Goal: Contribute content: Contribute content

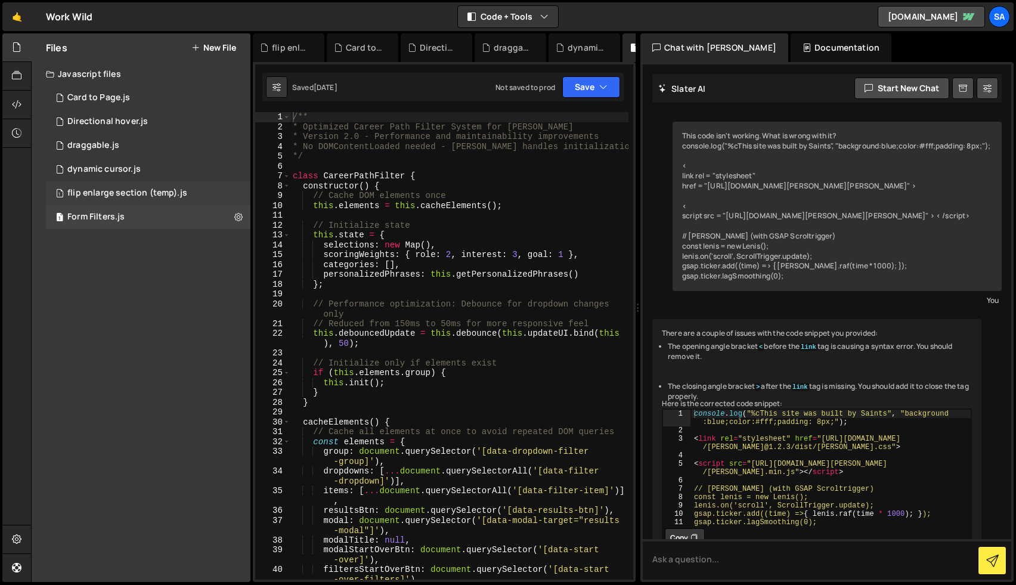
scroll to position [29161, 0]
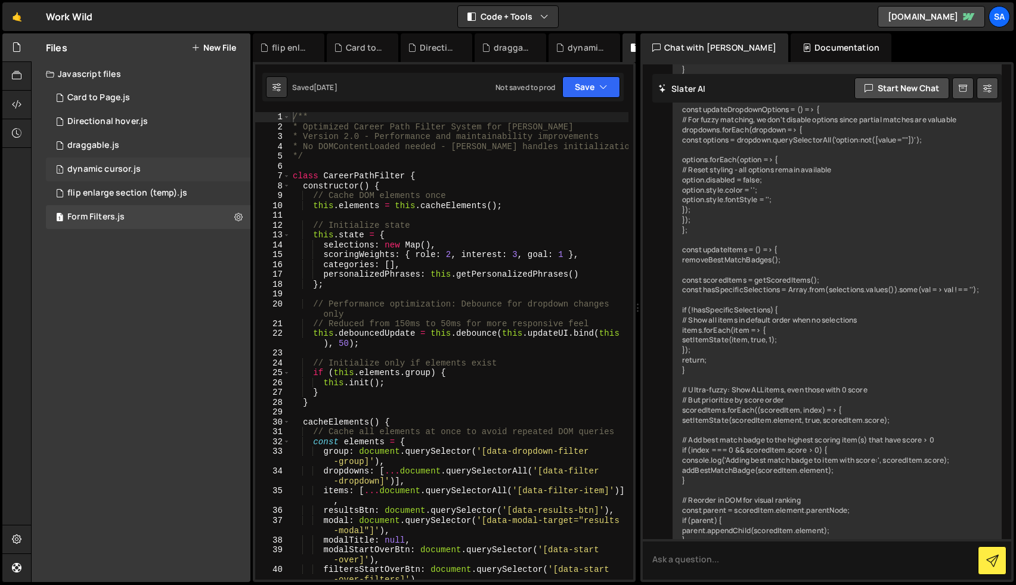
click at [125, 163] on div "1 dynamic cursor.js 0" at bounding box center [148, 169] width 205 height 24
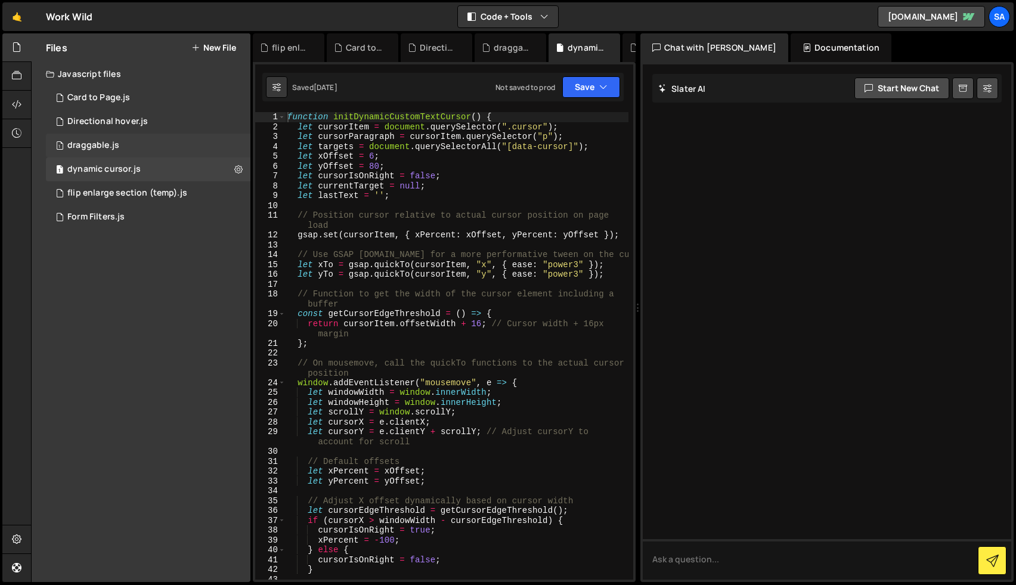
click at [124, 144] on div "1 draggable.js 0" at bounding box center [148, 146] width 205 height 24
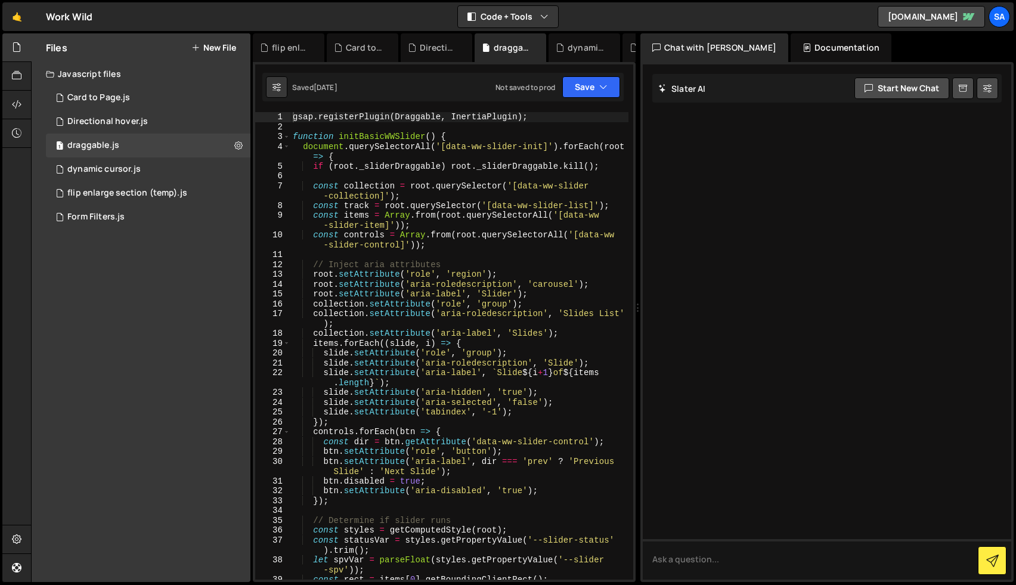
click at [197, 47] on icon at bounding box center [195, 48] width 8 height 10
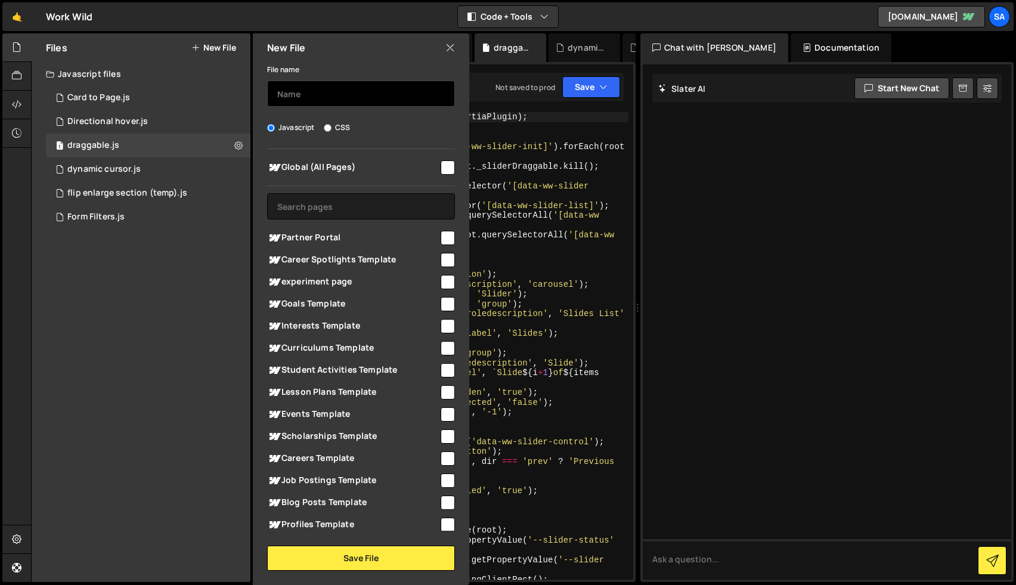
click at [311, 87] on input "text" at bounding box center [361, 94] width 188 height 26
type input "SVG Line animation"
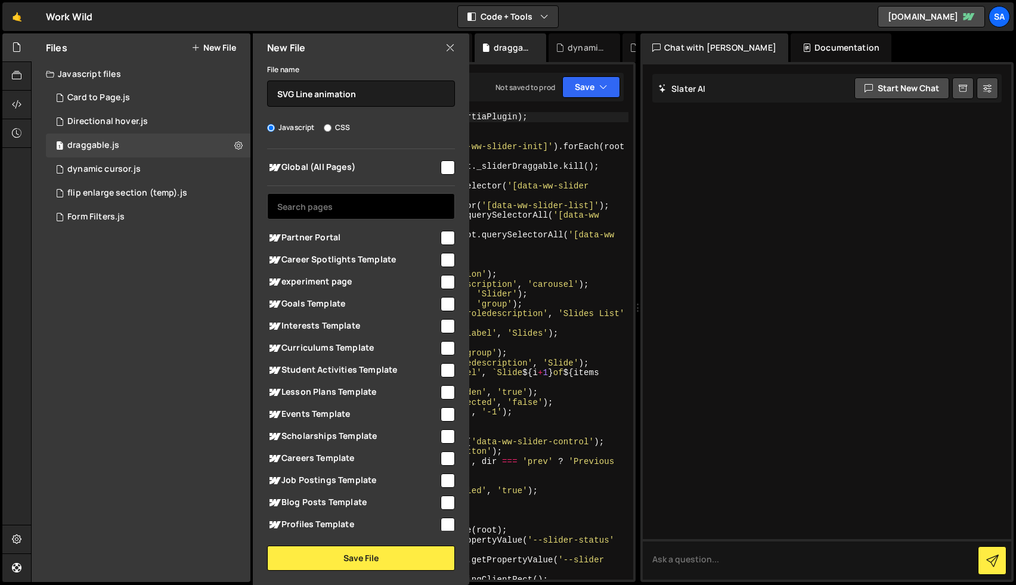
click at [371, 208] on input "text" at bounding box center [361, 206] width 188 height 26
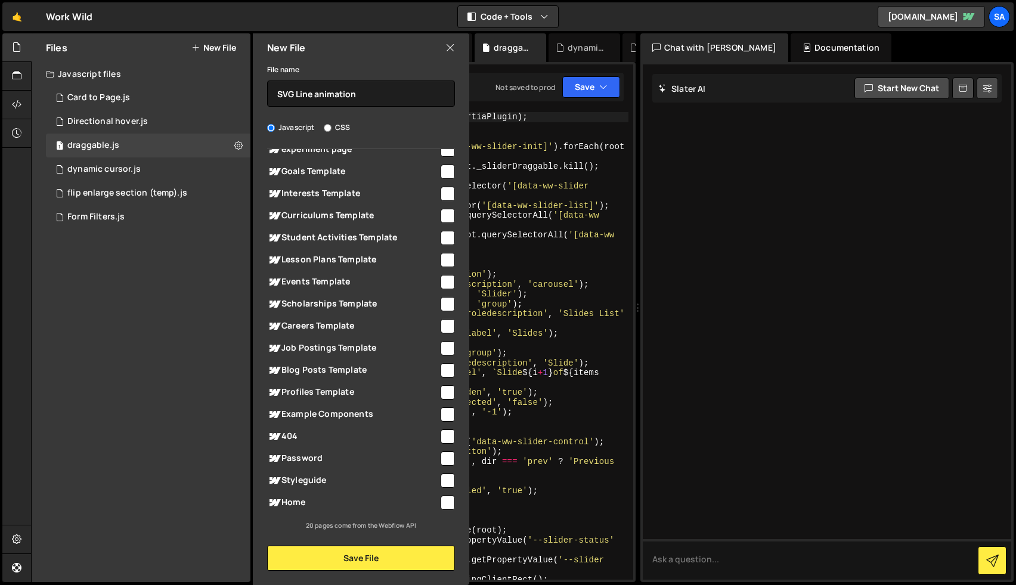
click at [441, 500] on input "checkbox" at bounding box center [448, 503] width 14 height 14
click at [444, 500] on input "checkbox" at bounding box center [448, 503] width 14 height 14
checkbox input "false"
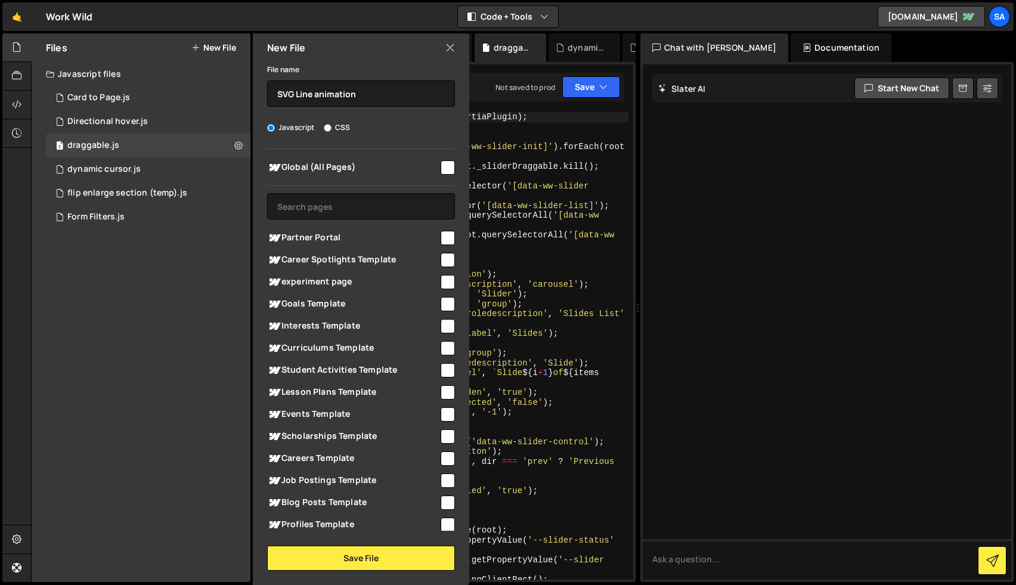
click at [442, 170] on input "checkbox" at bounding box center [448, 167] width 14 height 14
checkbox input "true"
click at [373, 554] on button "Save File" at bounding box center [361, 558] width 188 height 25
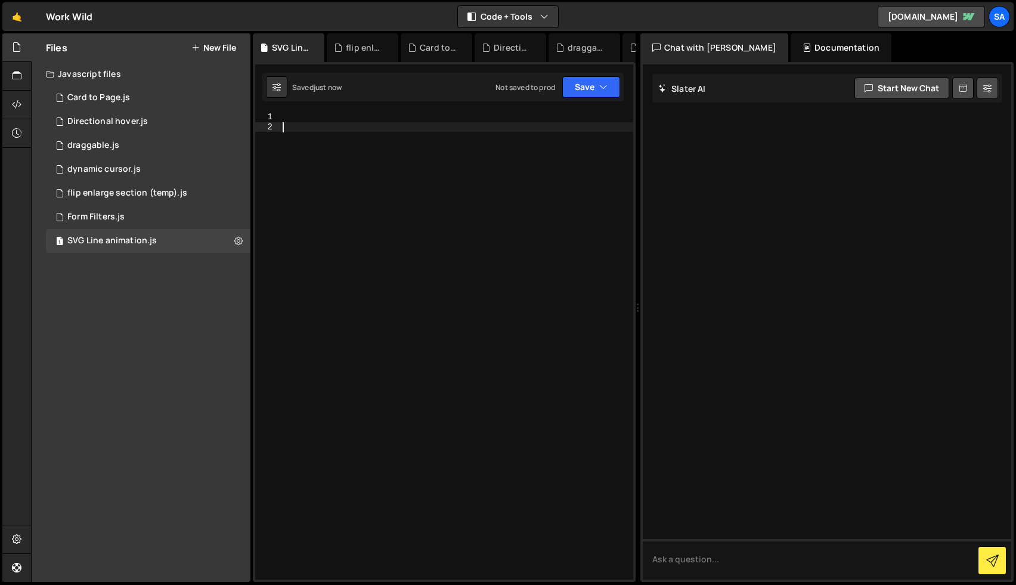
click at [390, 174] on div at bounding box center [456, 355] width 353 height 487
click at [354, 125] on div at bounding box center [456, 355] width 353 height 487
click at [329, 119] on div at bounding box center [456, 355] width 353 height 487
paste textarea "</script>"
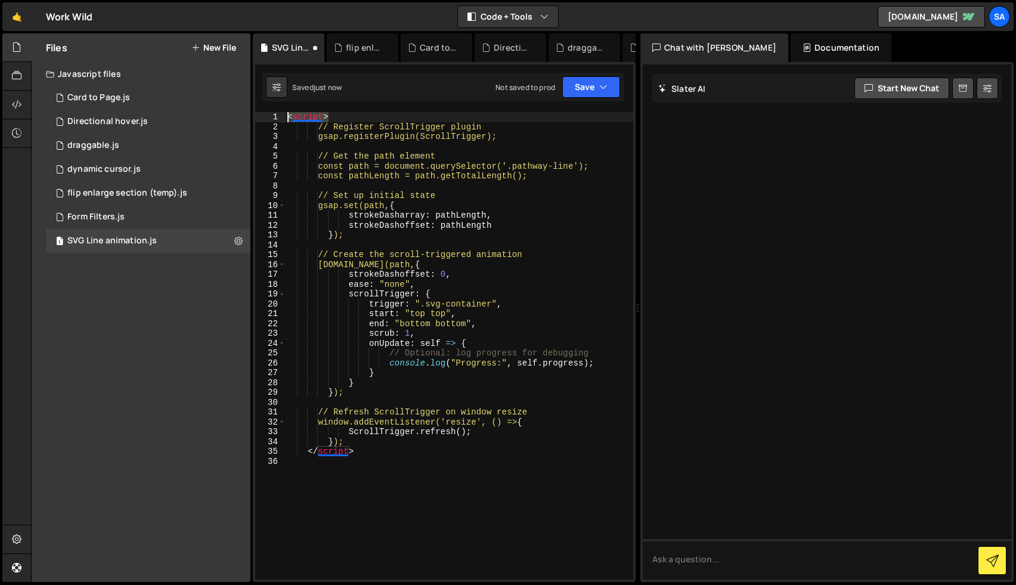
drag, startPoint x: 338, startPoint y: 115, endPoint x: 257, endPoint y: 116, distance: 80.5
click at [257, 116] on div "</script> 1 2 3 4 5 6 7 8 9 10 11 12 13 14 15 16 17 18 19 20 21 22 23 24 25 26 …" at bounding box center [444, 346] width 378 height 468
type textarea "<script>"
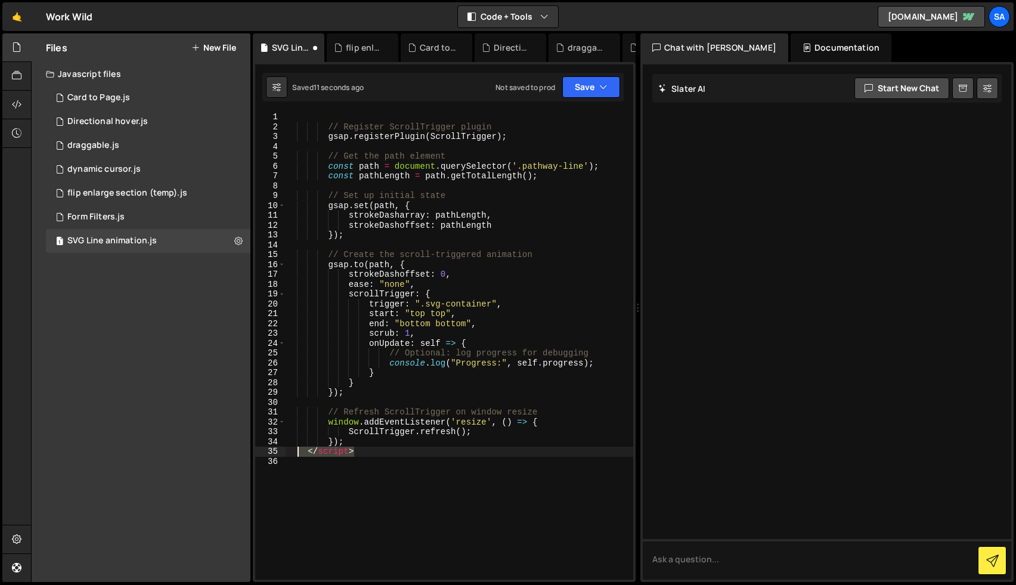
drag, startPoint x: 375, startPoint y: 454, endPoint x: 290, endPoint y: 456, distance: 84.7
click at [293, 455] on div "// Register ScrollTrigger plugin gsap . registerPlugin ( ScrollTrigger ) ; // G…" at bounding box center [459, 355] width 348 height 487
type textarea "</script>"
click at [575, 92] on button "Save" at bounding box center [591, 86] width 58 height 21
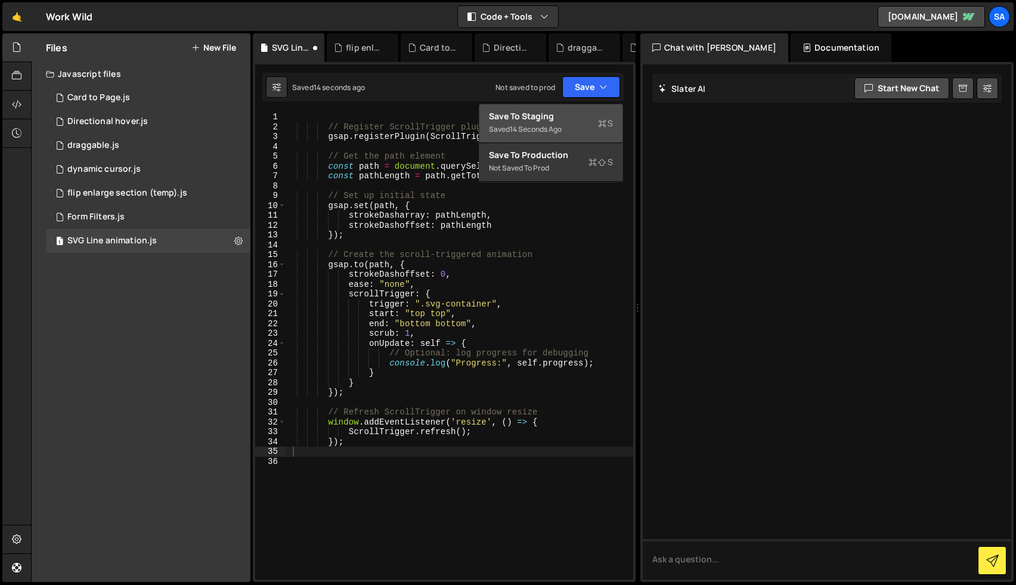
click at [573, 120] on div "Save to Staging S" at bounding box center [551, 116] width 124 height 12
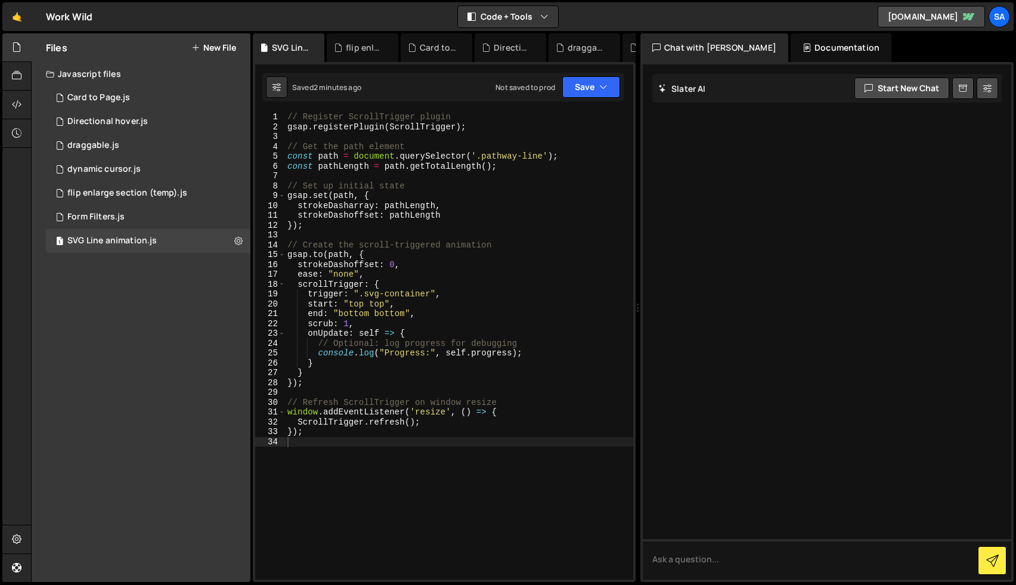
click at [386, 262] on div "// Register ScrollTrigger plugin gsap . registerPlugin ( ScrollTrigger ) ; // G…" at bounding box center [459, 355] width 348 height 487
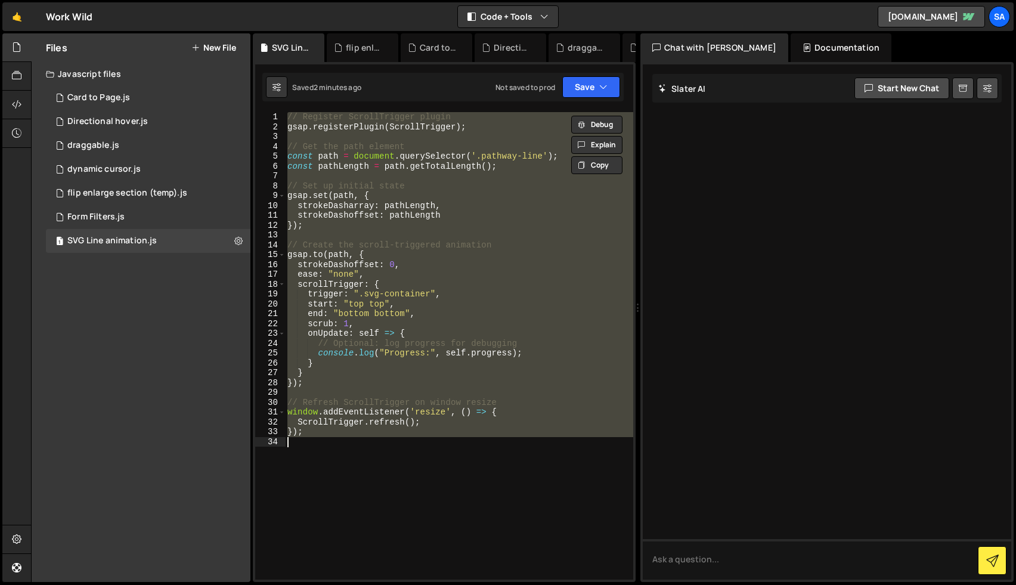
paste textarea "});"
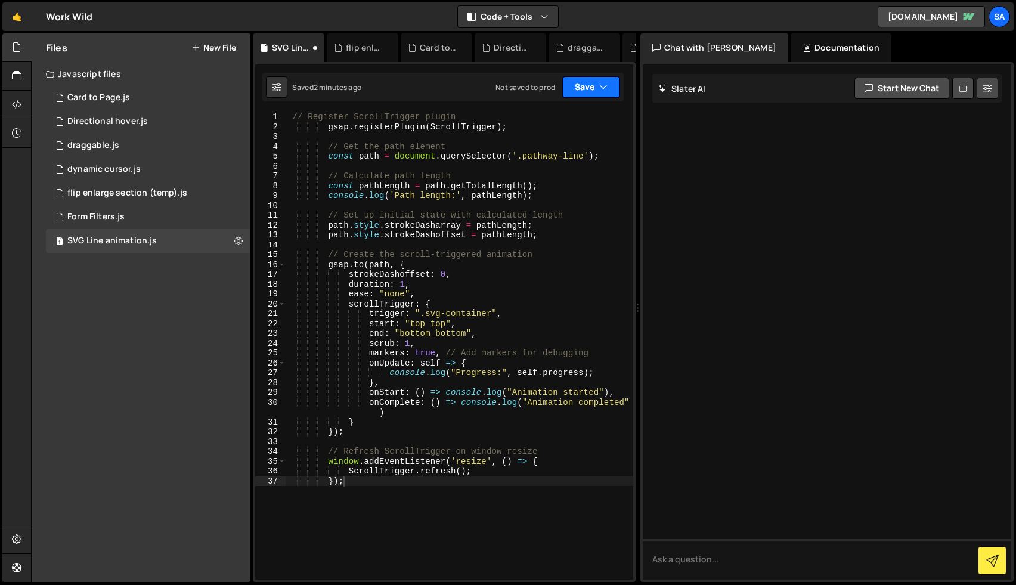
click at [578, 87] on button "Save" at bounding box center [591, 86] width 58 height 21
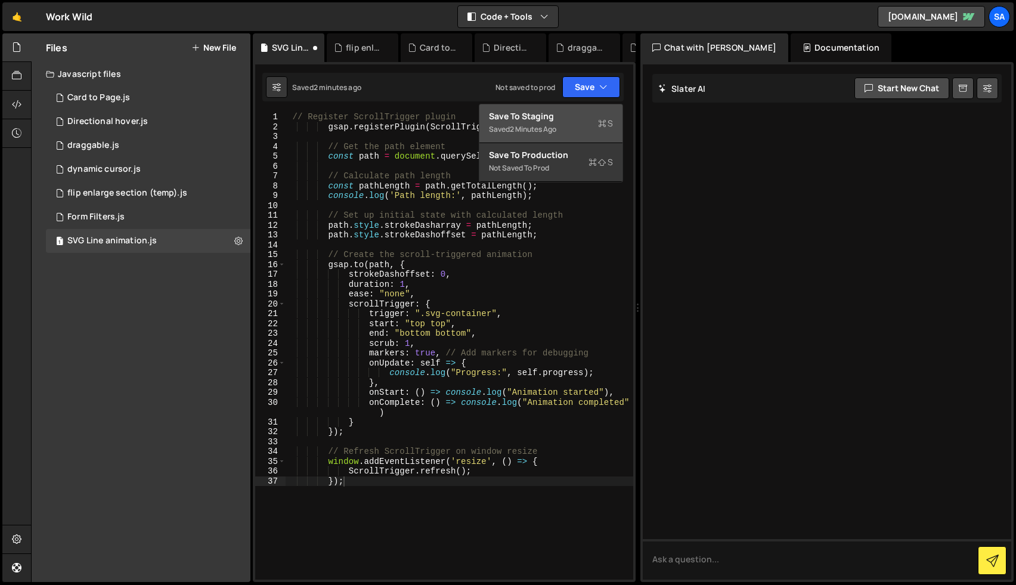
click at [574, 110] on div "Save to Staging S" at bounding box center [551, 116] width 124 height 12
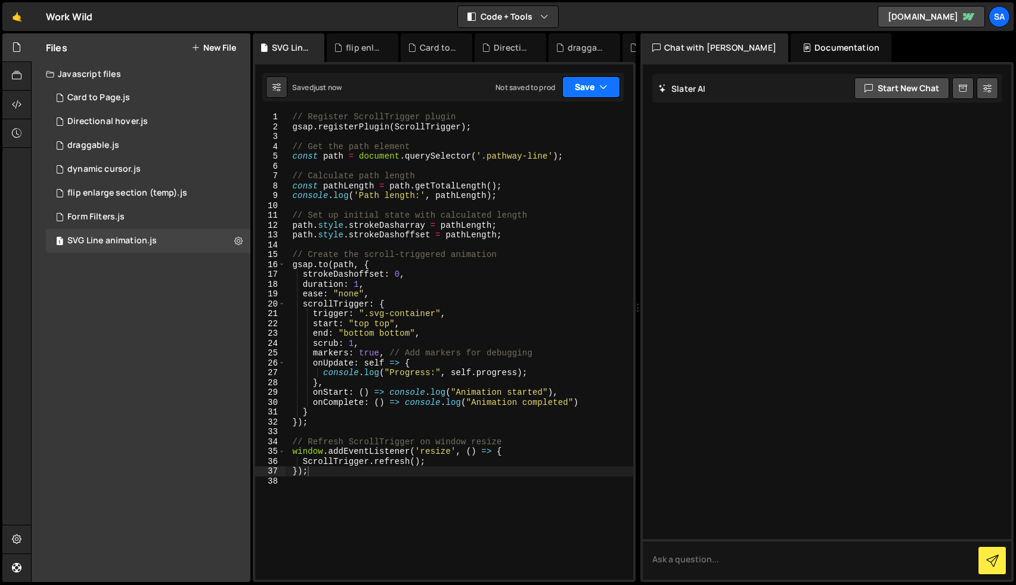
click at [587, 84] on button "Save" at bounding box center [591, 86] width 58 height 21
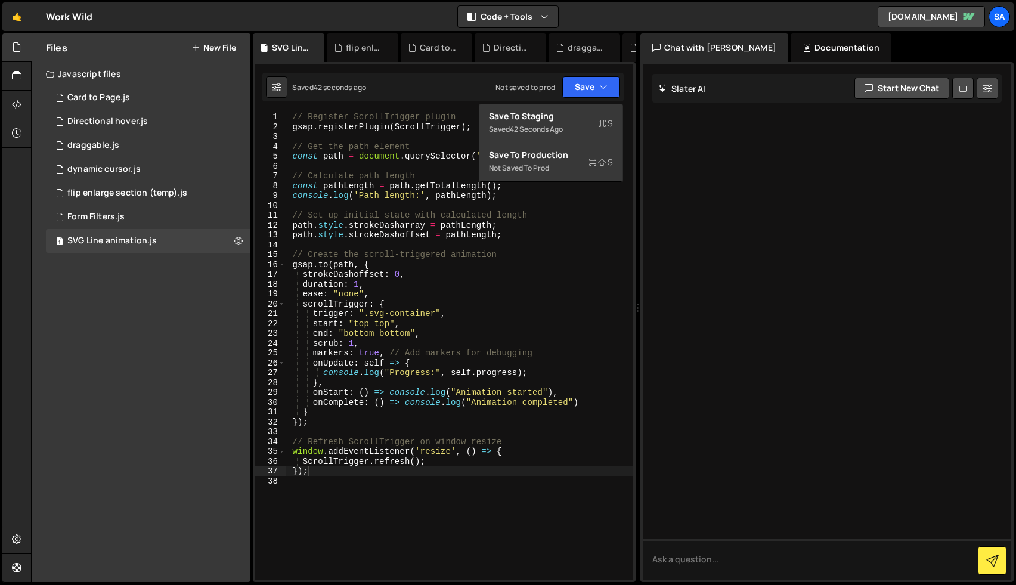
click at [518, 238] on div "// Register ScrollTrigger plugin gsap . registerPlugin ( ScrollTrigger ) ; // G…" at bounding box center [459, 355] width 348 height 487
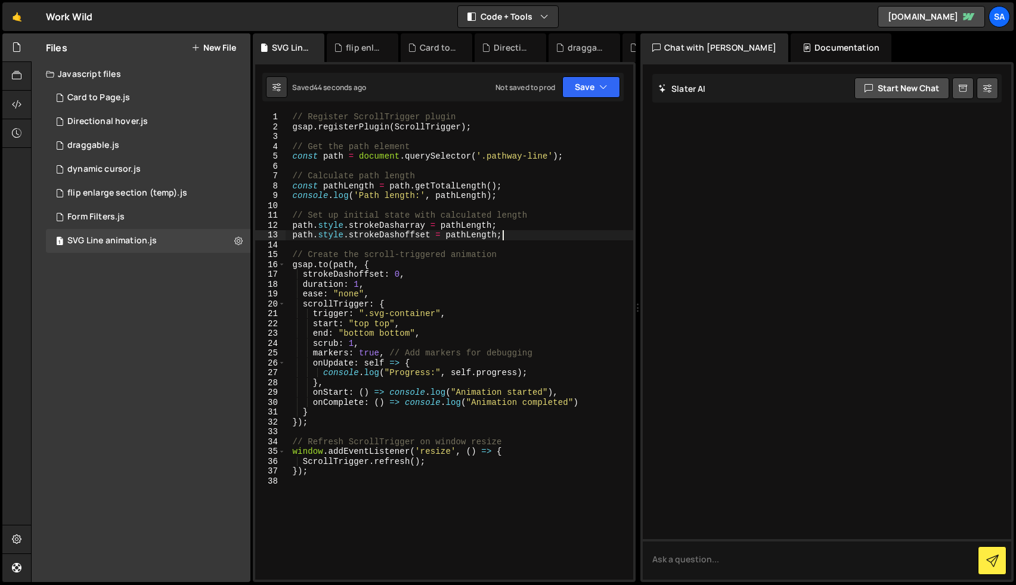
type textarea "});"
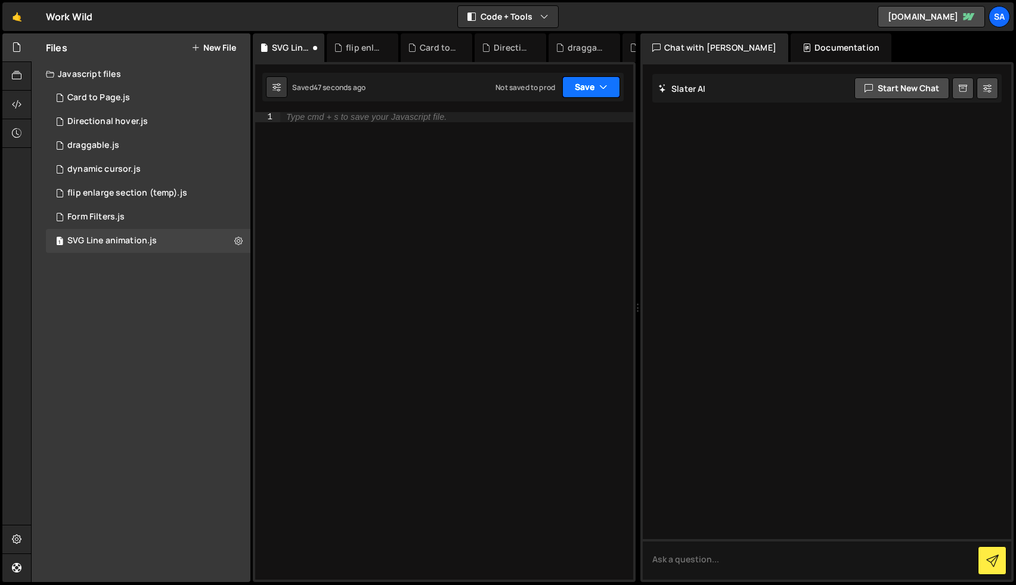
click at [577, 91] on button "Save" at bounding box center [591, 86] width 58 height 21
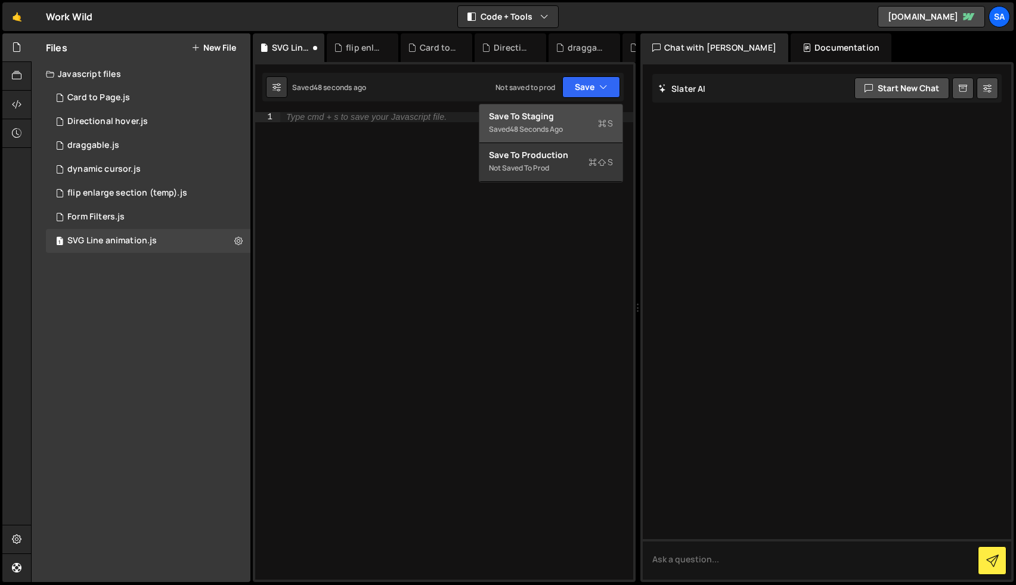
click at [571, 119] on div "Save to Staging S" at bounding box center [551, 116] width 124 height 12
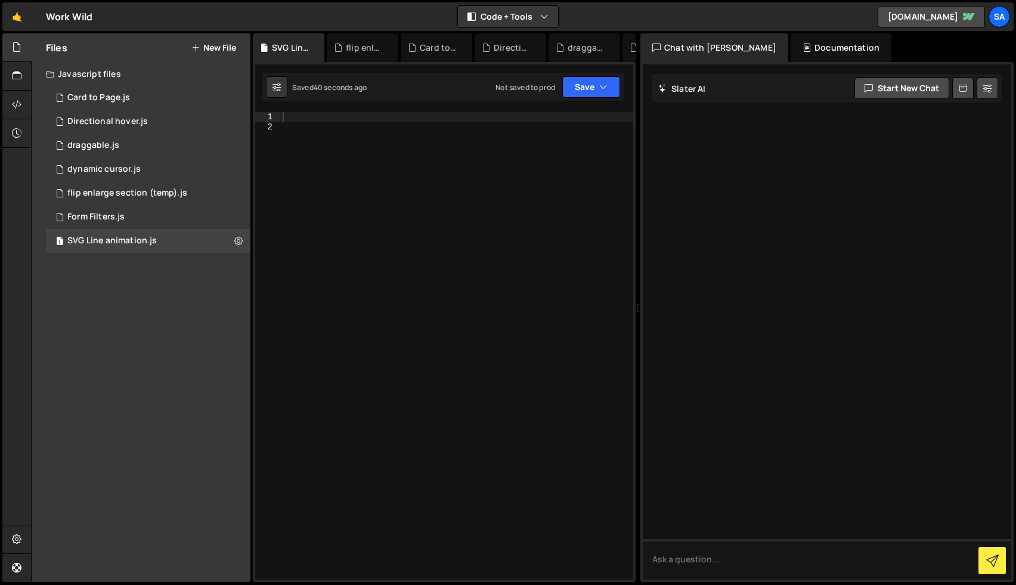
click at [374, 174] on div at bounding box center [456, 355] width 353 height 487
paste textarea "});"
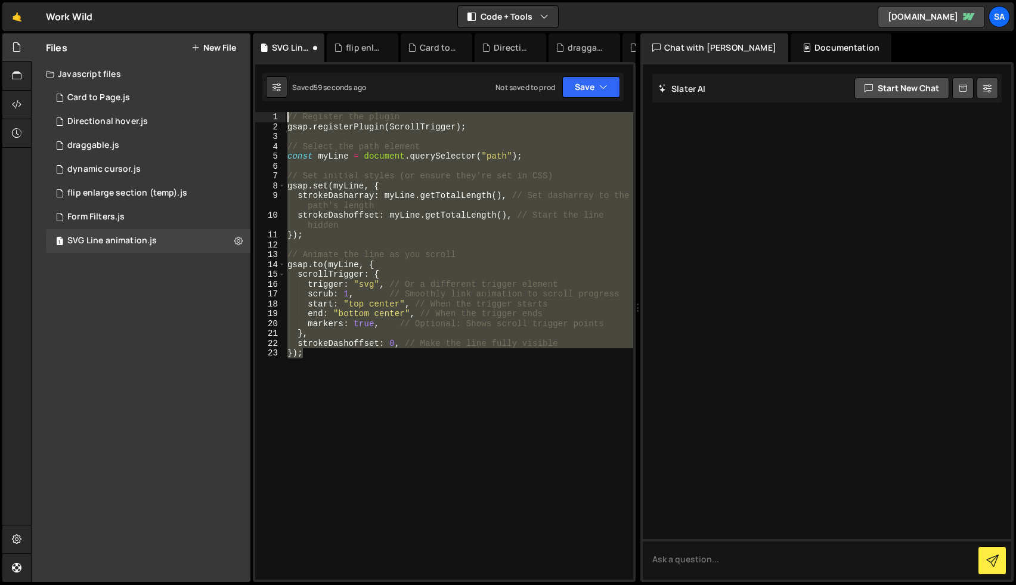
drag, startPoint x: 354, startPoint y: 370, endPoint x: 257, endPoint y: 107, distance: 280.7
click at [257, 107] on div "1 2 3 4 5 6 7 8 9 10 11 12 13 14 15 16 17 18 19 20 21 22 23 24 25 26 27 28 29 3…" at bounding box center [444, 322] width 383 height 520
paste textarea "}"
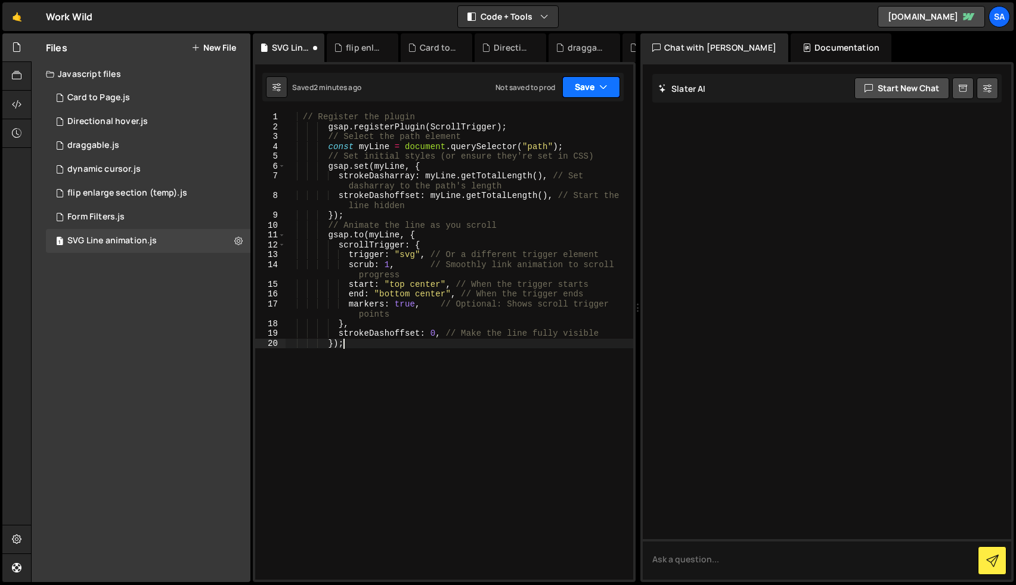
click at [581, 90] on button "Save" at bounding box center [591, 86] width 58 height 21
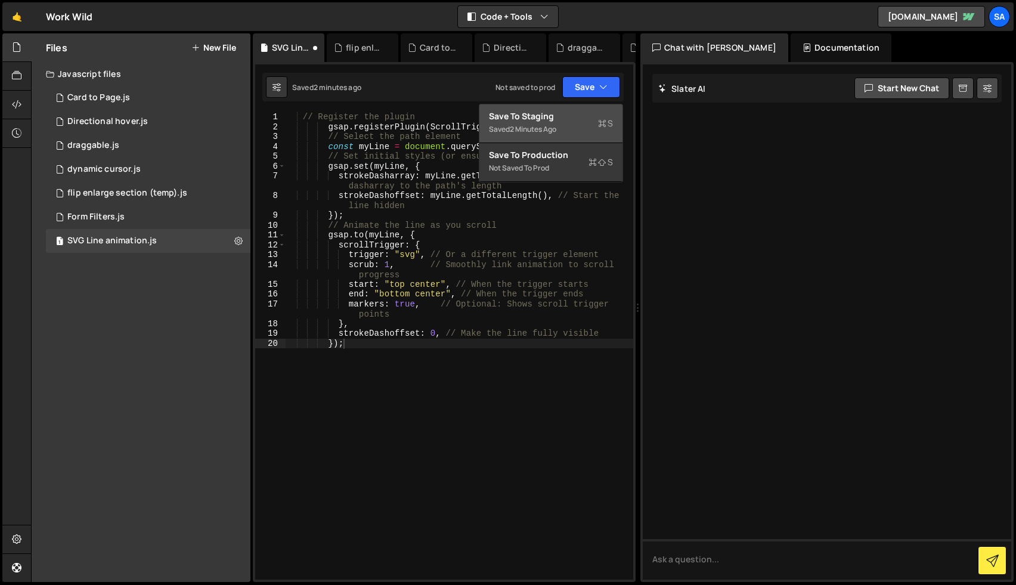
click at [557, 121] on div "Save to Staging S" at bounding box center [551, 116] width 124 height 12
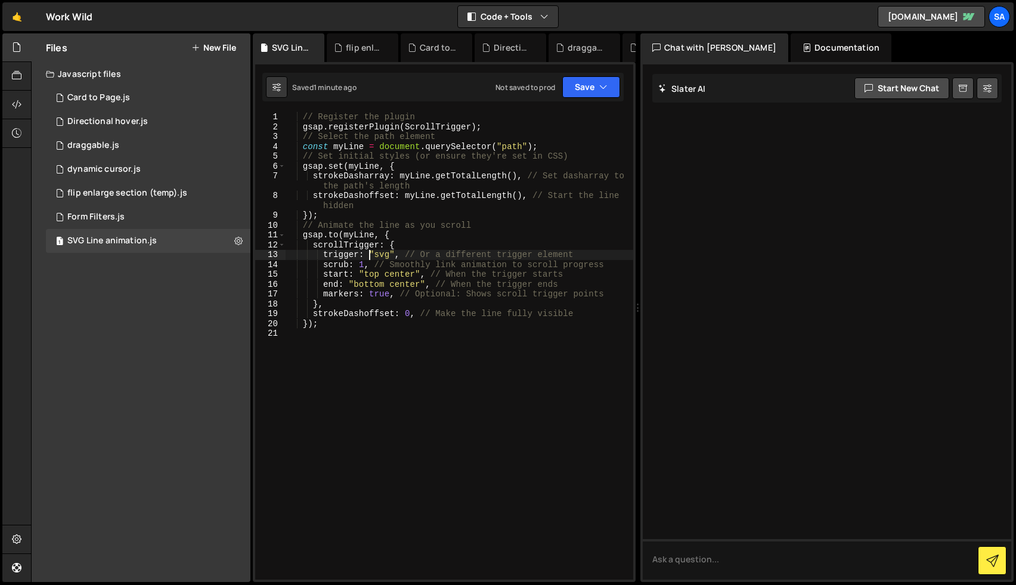
click at [371, 250] on div "// Register the plugin gsap . registerPlugin ( ScrollTrigger ) ; // Select the …" at bounding box center [459, 355] width 348 height 487
type textarea "});"
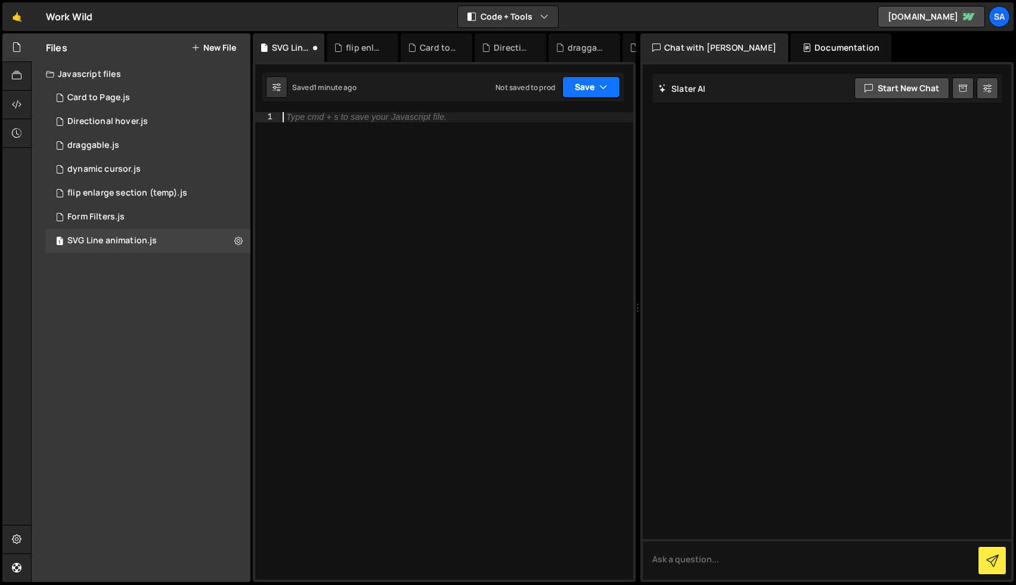
click at [584, 92] on button "Save" at bounding box center [591, 86] width 58 height 21
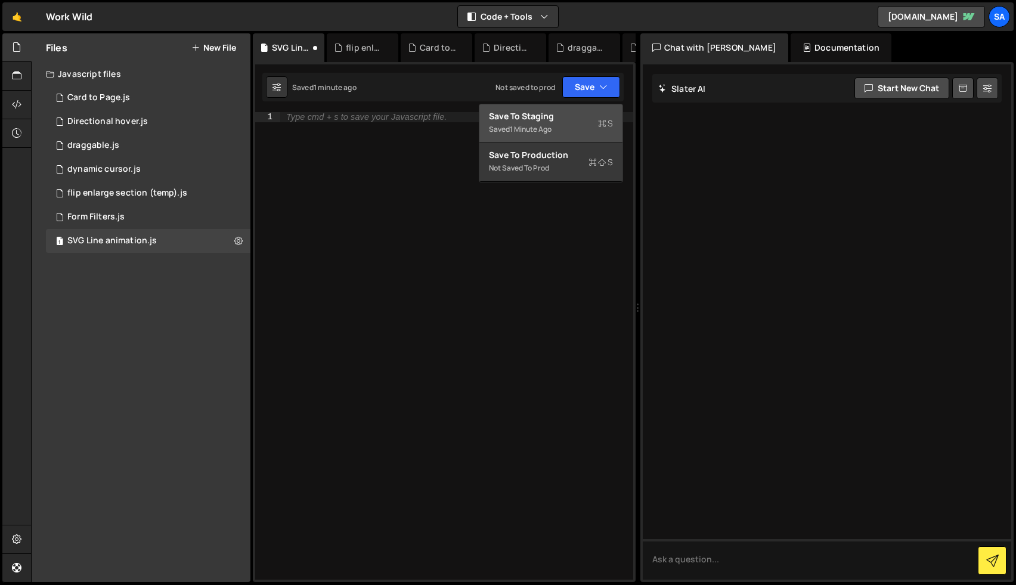
click at [572, 124] on div "Saved 1 minute ago" at bounding box center [551, 129] width 124 height 14
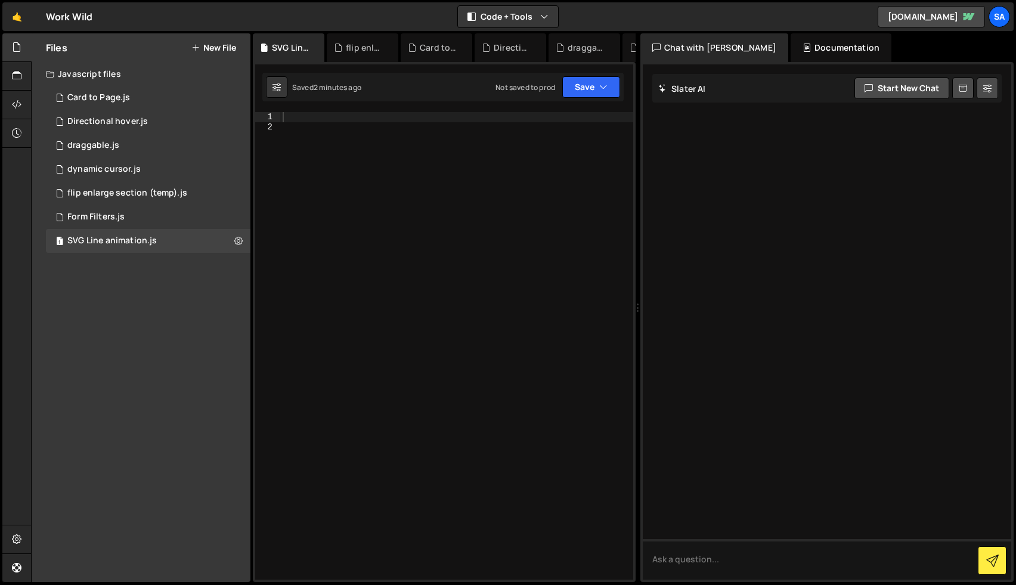
click at [329, 145] on div at bounding box center [456, 355] width 353 height 487
click at [317, 125] on div at bounding box center [456, 355] width 353 height 487
click at [308, 118] on div at bounding box center [456, 355] width 353 height 487
paste textarea "});"
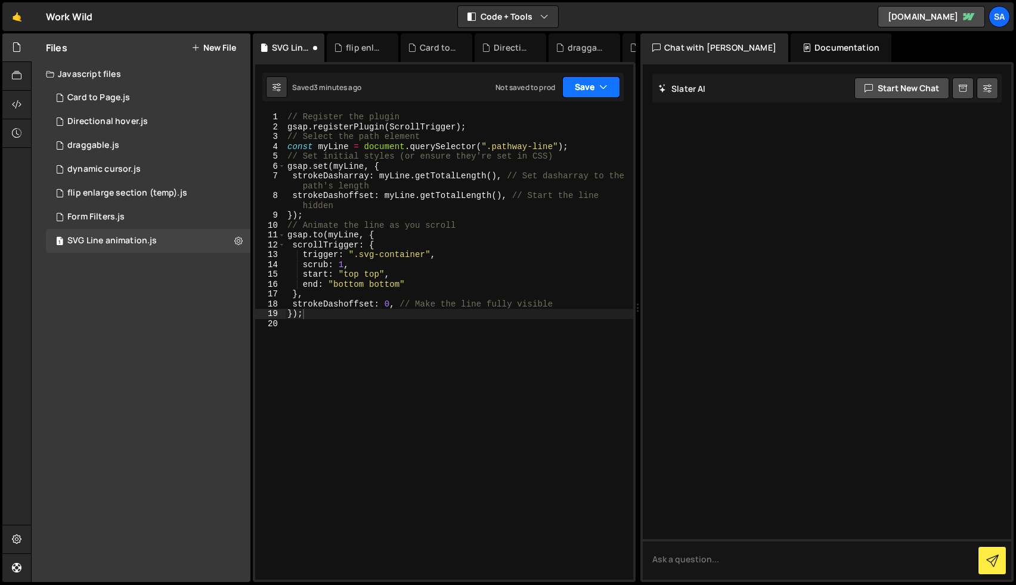
click at [577, 95] on button "Save" at bounding box center [591, 86] width 58 height 21
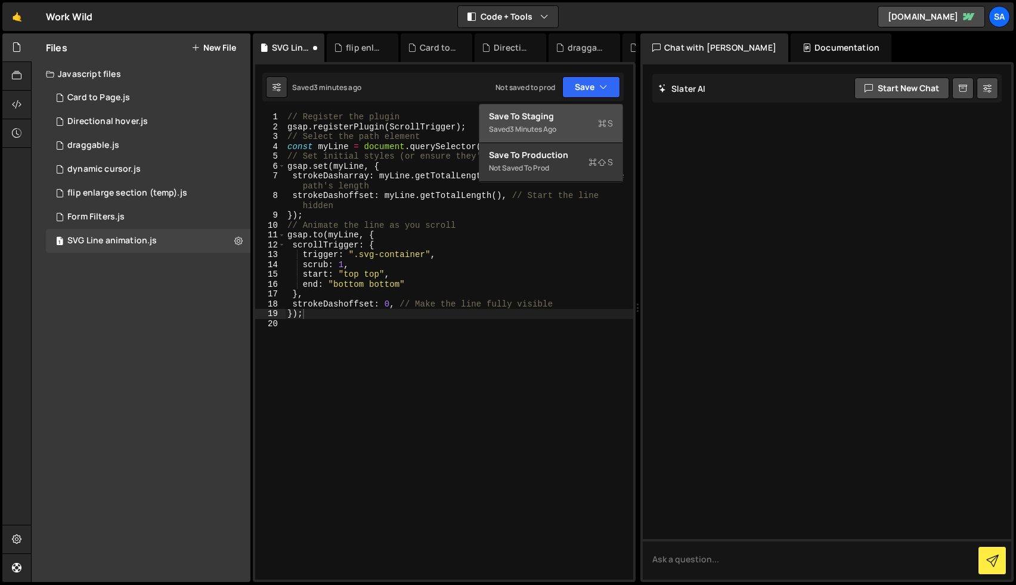
click at [577, 120] on div "Save to Staging S" at bounding box center [551, 116] width 124 height 12
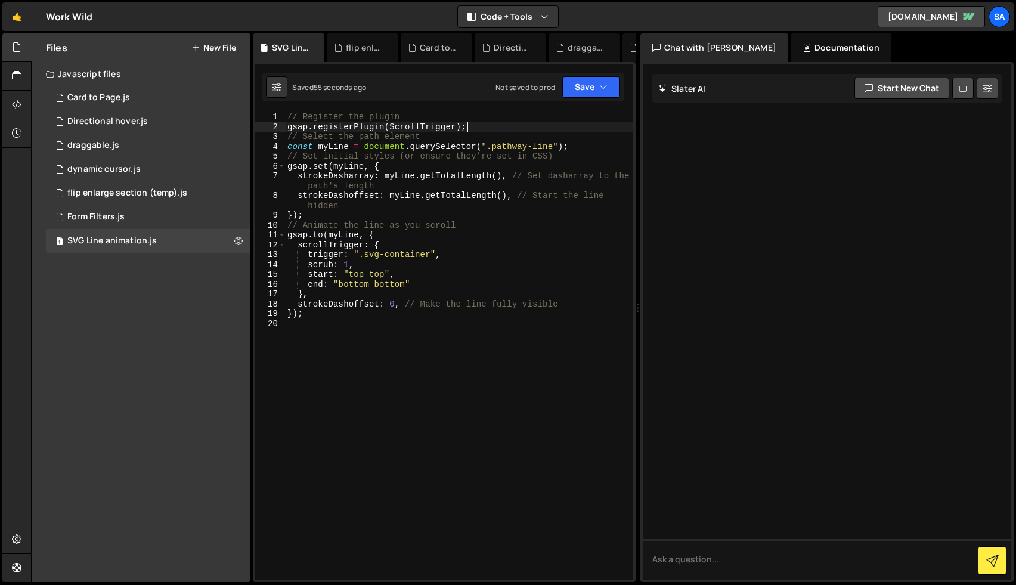
click at [478, 131] on div "// Register the plugin gsap . registerPlugin ( ScrollTrigger ) ; // Select the …" at bounding box center [459, 355] width 348 height 487
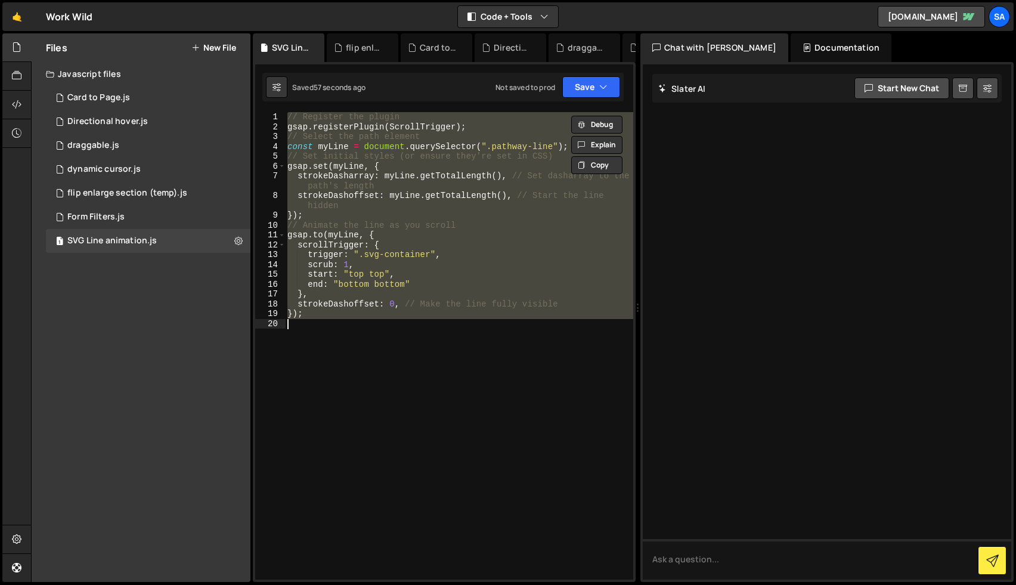
paste textarea
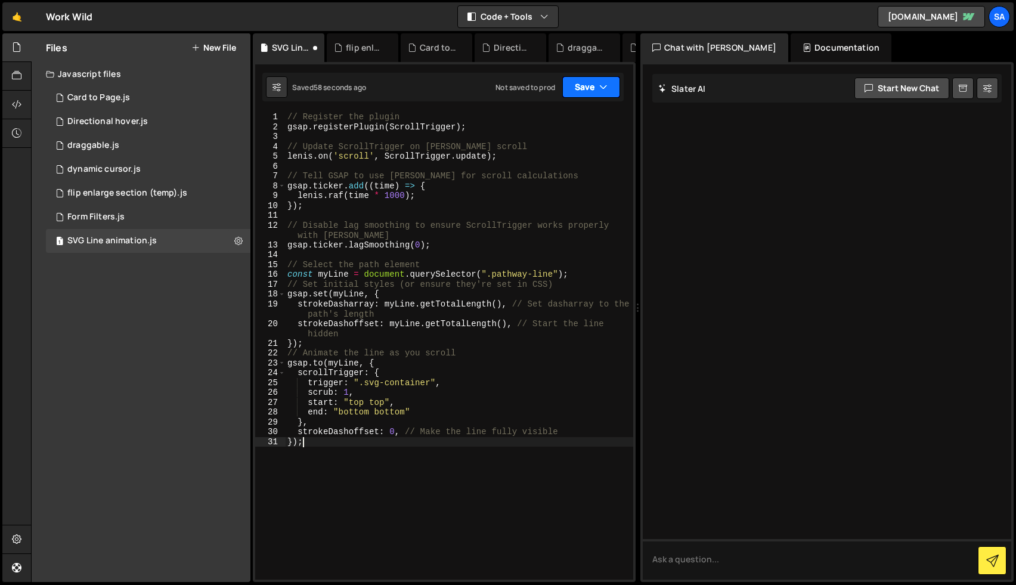
click at [578, 92] on button "Save" at bounding box center [591, 86] width 58 height 21
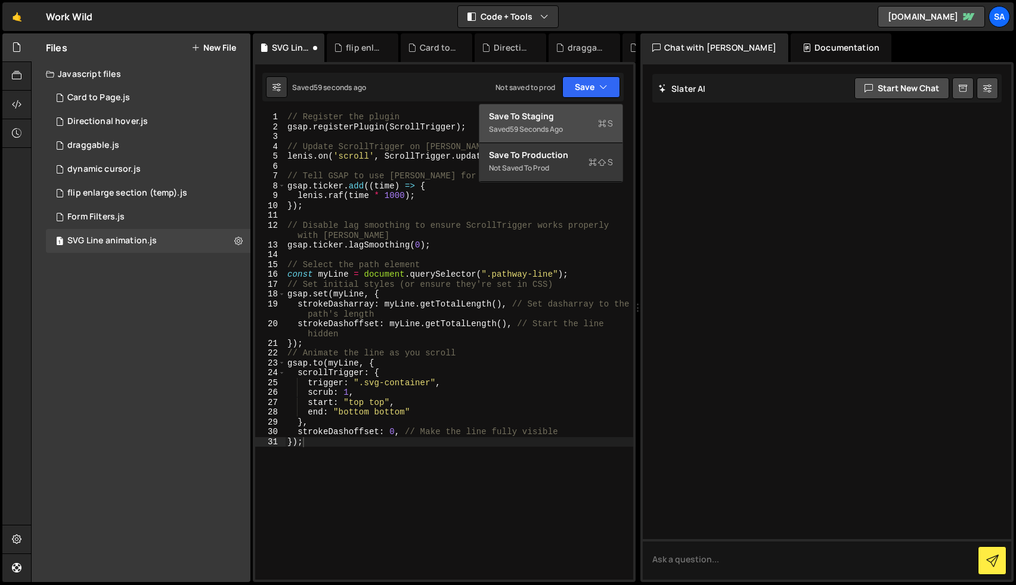
click at [559, 117] on div "Save to Staging S" at bounding box center [551, 116] width 124 height 12
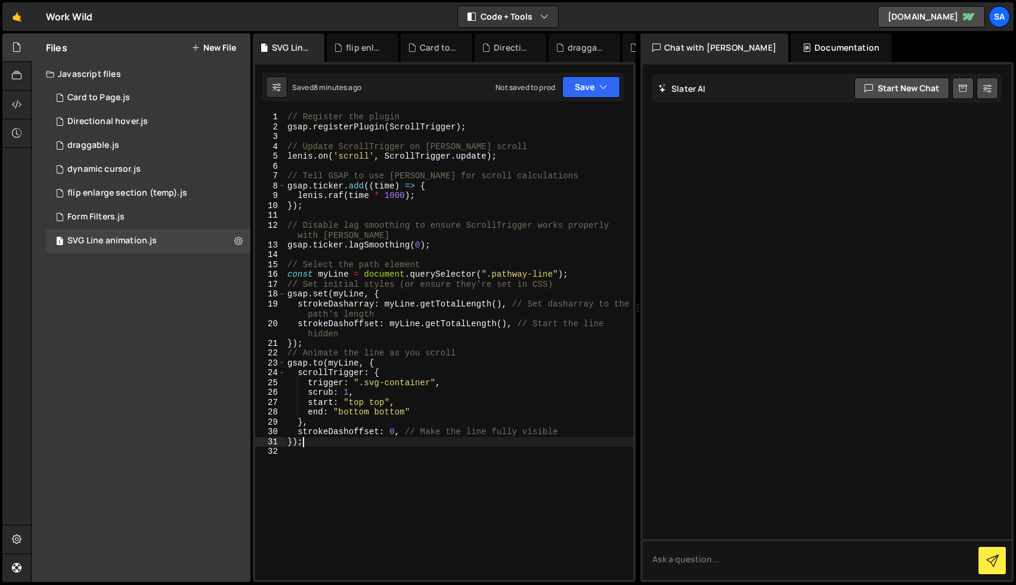
click at [285, 355] on div "22" at bounding box center [270, 353] width 30 height 10
click at [387, 355] on div "// Register the plugin gsap . registerPlugin ( ScrollTrigger ) ; // Update Scro…" at bounding box center [459, 355] width 348 height 487
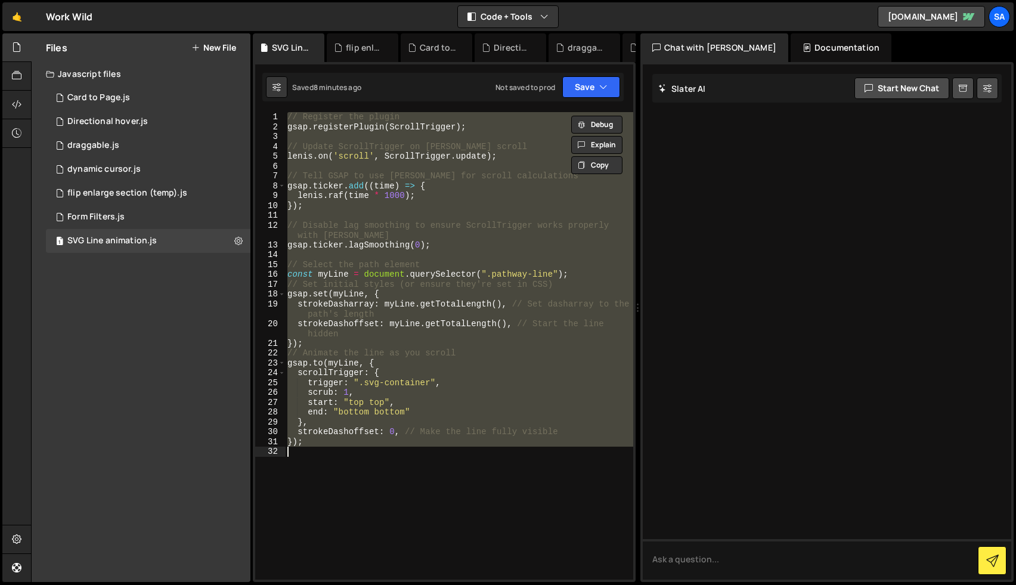
paste textarea "</script>"
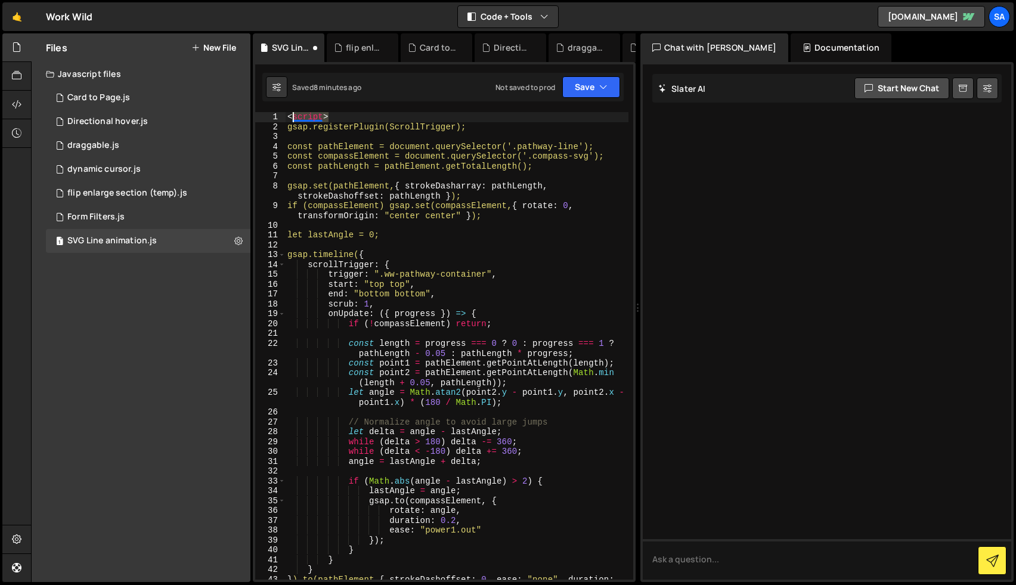
drag, startPoint x: 329, startPoint y: 116, endPoint x: 280, endPoint y: 114, distance: 48.9
click at [280, 114] on div "</script> 1 2 3 4 5 6 7 8 9 10 11 12 13 14 15 16 17 18 19 20 21 22 23 24 25 26 …" at bounding box center [444, 346] width 378 height 468
type textarea "<script>"
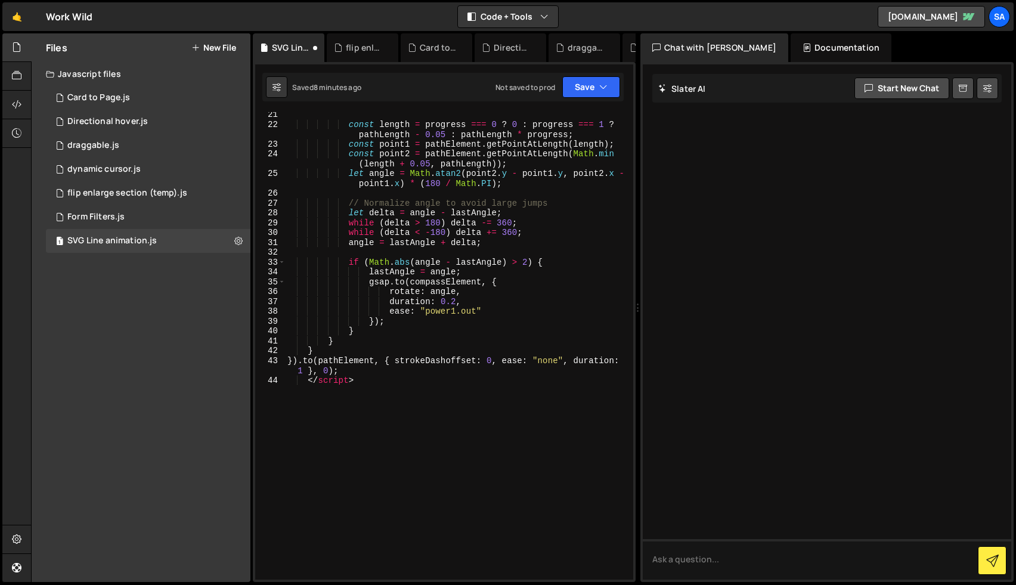
scroll to position [253, 0]
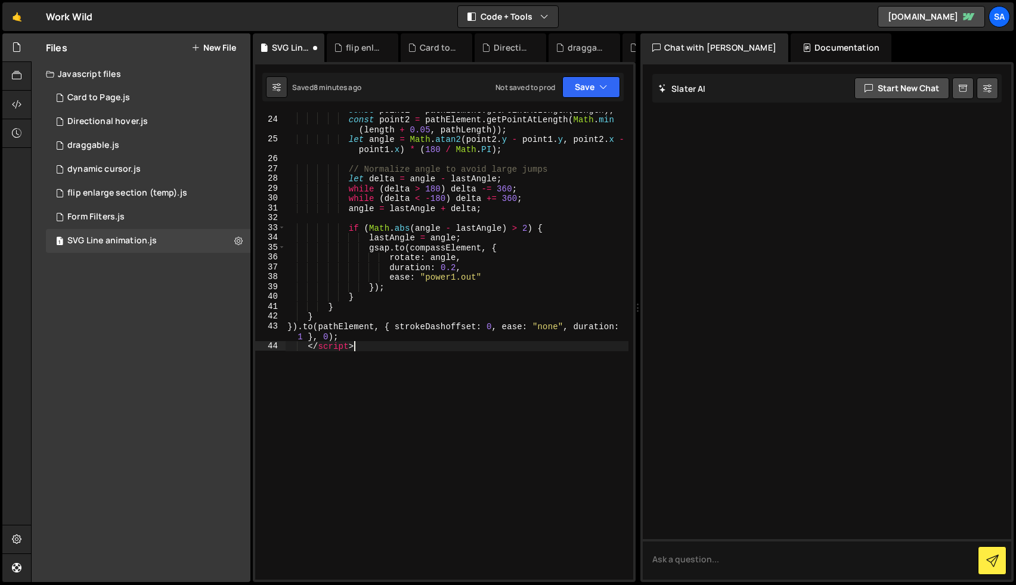
click at [386, 355] on div "const point1 = pathElement . getPointAtLength ( length ) ; const point2 = pathE…" at bounding box center [456, 348] width 343 height 487
type textarea "<"
click at [606, 82] on icon "button" at bounding box center [603, 87] width 8 height 12
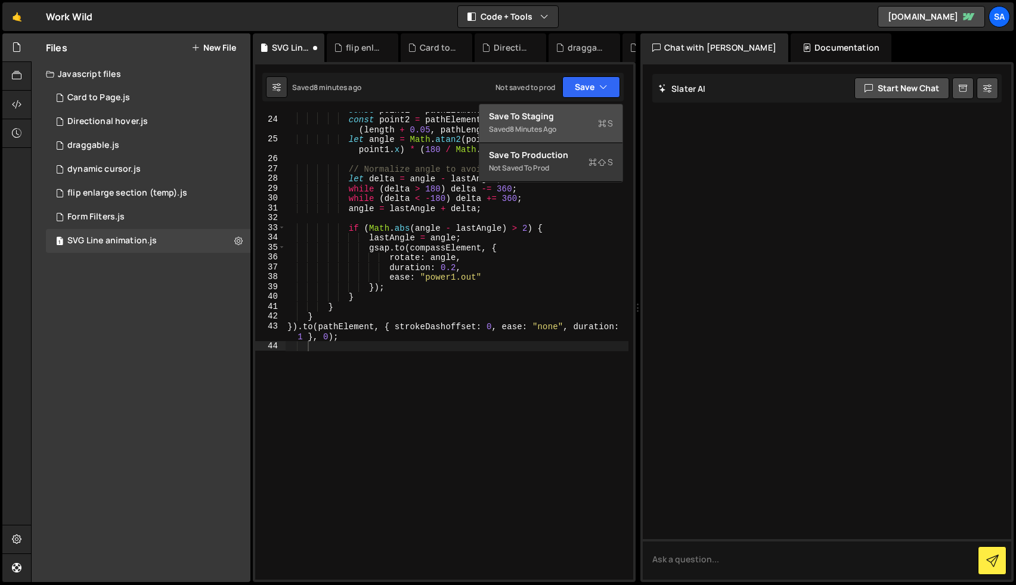
click at [574, 127] on div "Saved 8 minutes ago" at bounding box center [551, 129] width 124 height 14
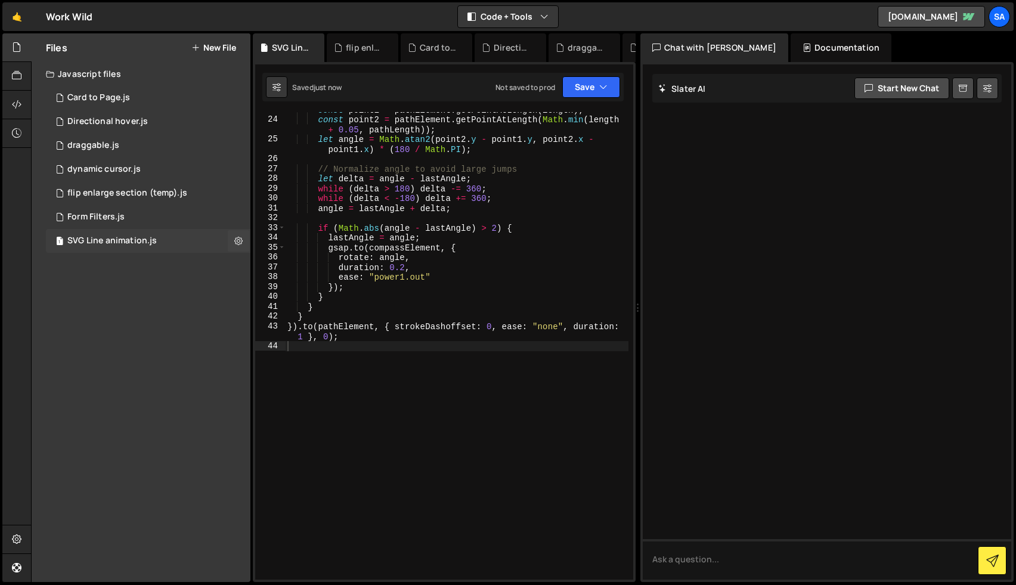
click at [143, 244] on div "SVG Line animation.js" at bounding box center [111, 241] width 89 height 11
